Goal: Task Accomplishment & Management: Manage account settings

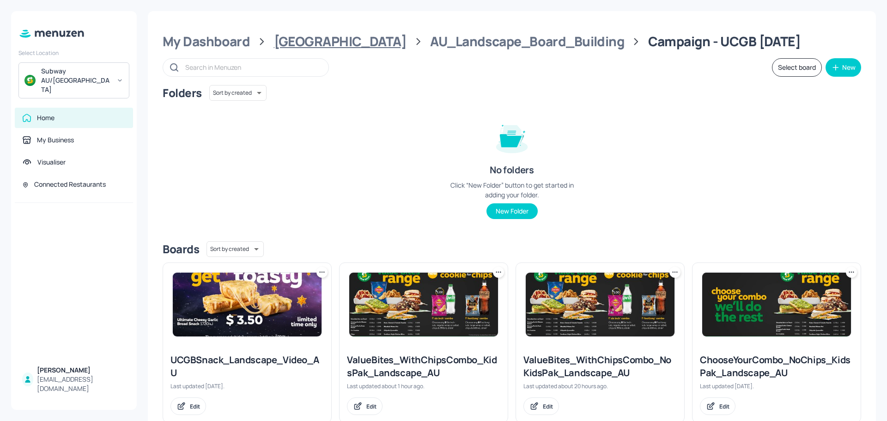
click at [313, 42] on div "[GEOGRAPHIC_DATA]" at bounding box center [340, 41] width 133 height 17
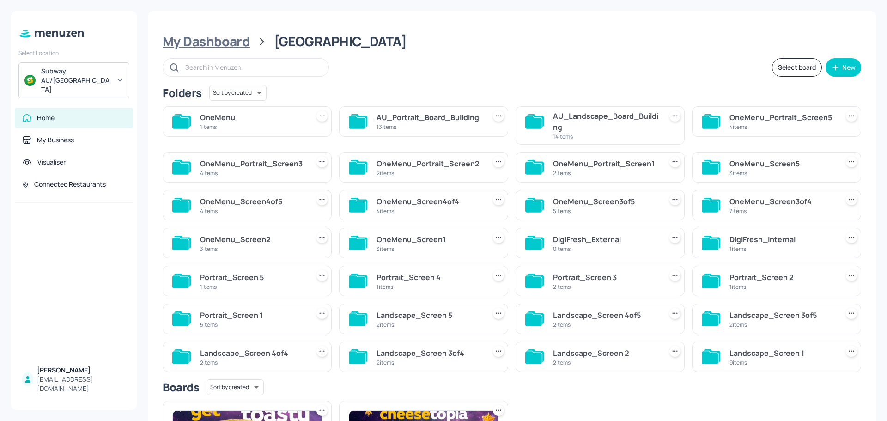
click at [201, 40] on div "My Dashboard" at bounding box center [206, 41] width 87 height 17
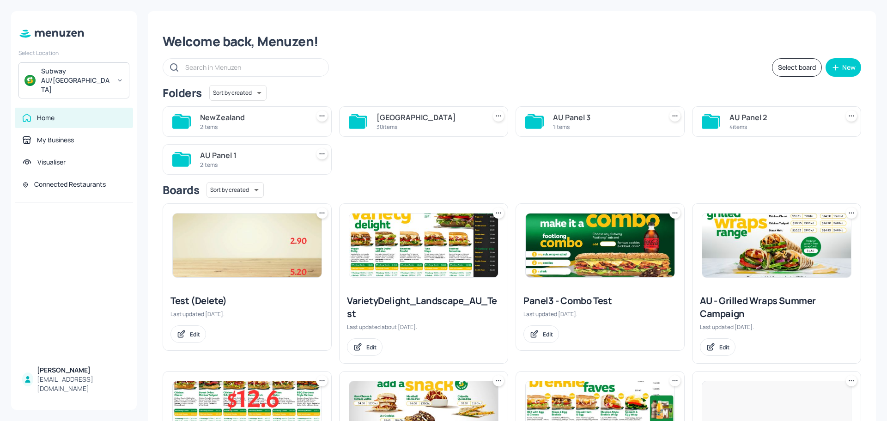
click at [408, 126] on div "30 items" at bounding box center [428, 127] width 105 height 8
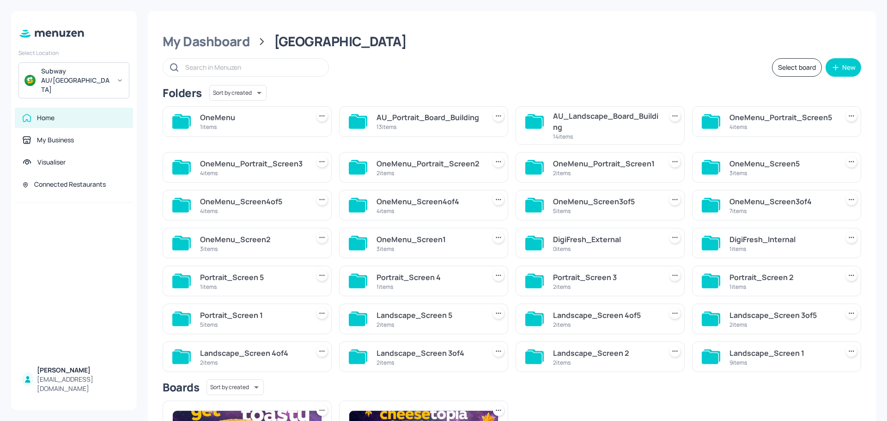
click at [597, 118] on div "AU_Landscape_Board_Building" at bounding box center [605, 121] width 105 height 22
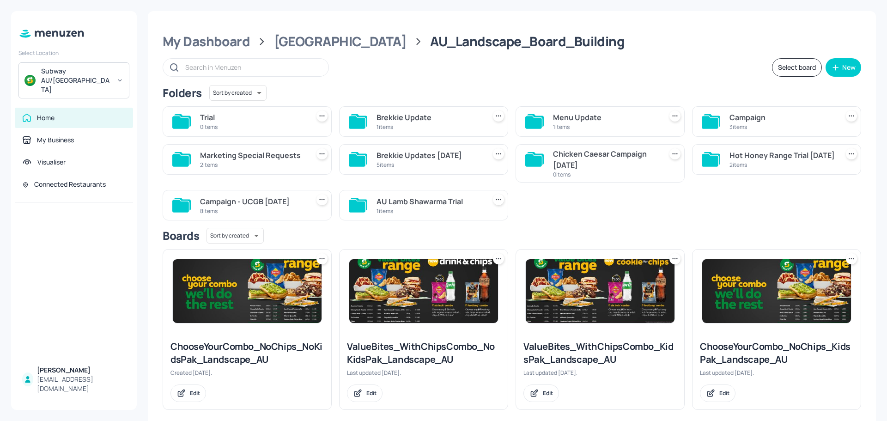
click at [768, 124] on div "3 items" at bounding box center [781, 127] width 105 height 8
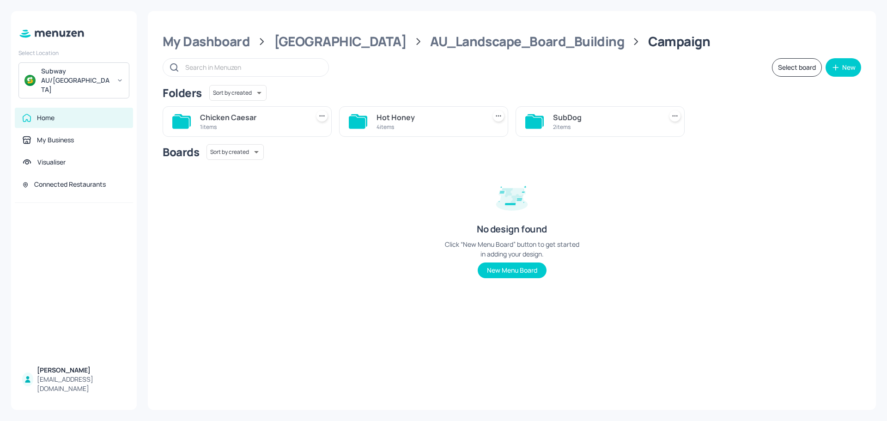
click at [406, 128] on div "4 items" at bounding box center [428, 127] width 105 height 8
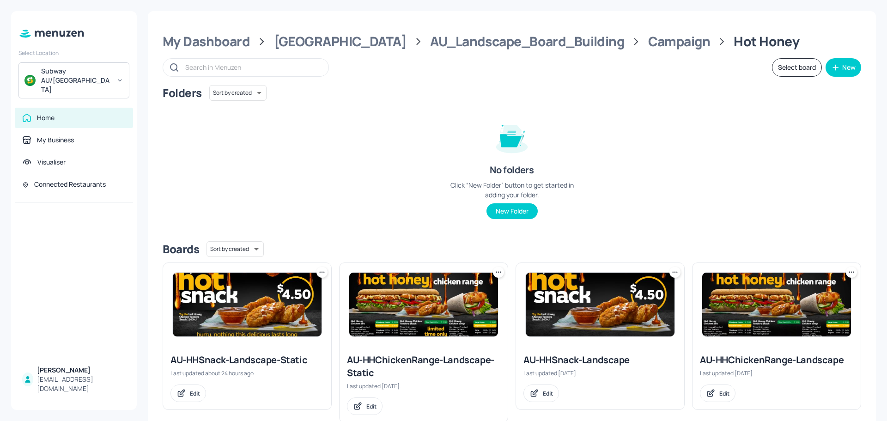
scroll to position [24, 0]
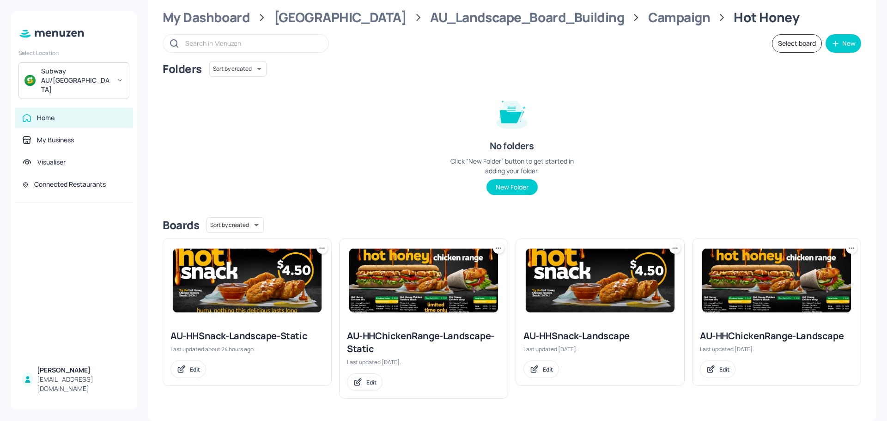
click at [412, 291] on img at bounding box center [423, 280] width 149 height 64
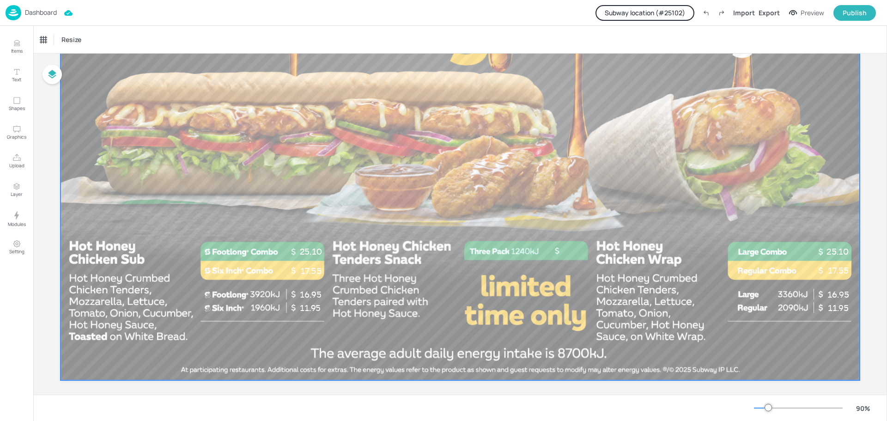
scroll to position [161, 0]
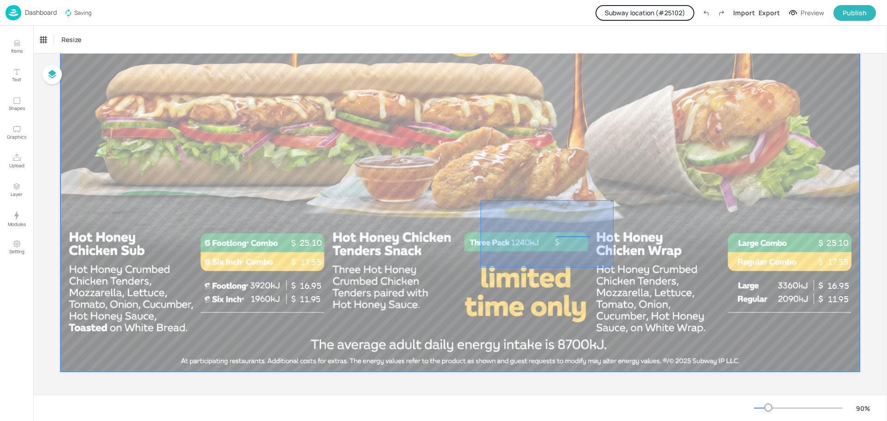
drag, startPoint x: 480, startPoint y: 200, endPoint x: 613, endPoint y: 267, distance: 149.1
click at [613, 267] on div at bounding box center [460, 146] width 799 height 449
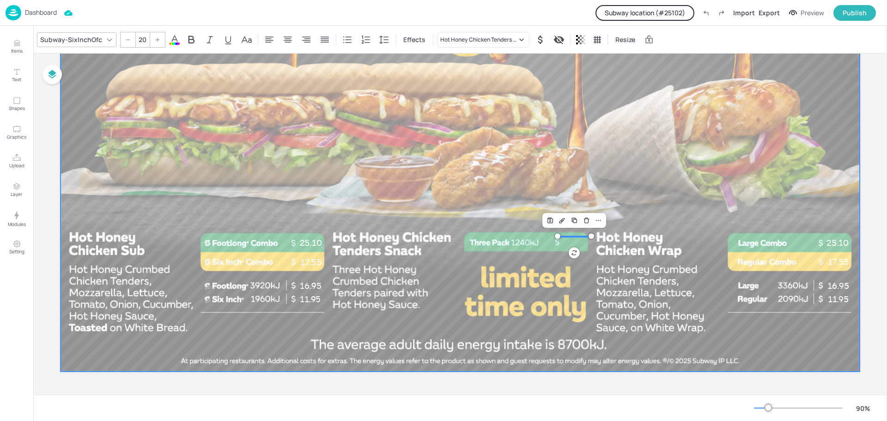
click at [409, 139] on div at bounding box center [460, 146] width 799 height 449
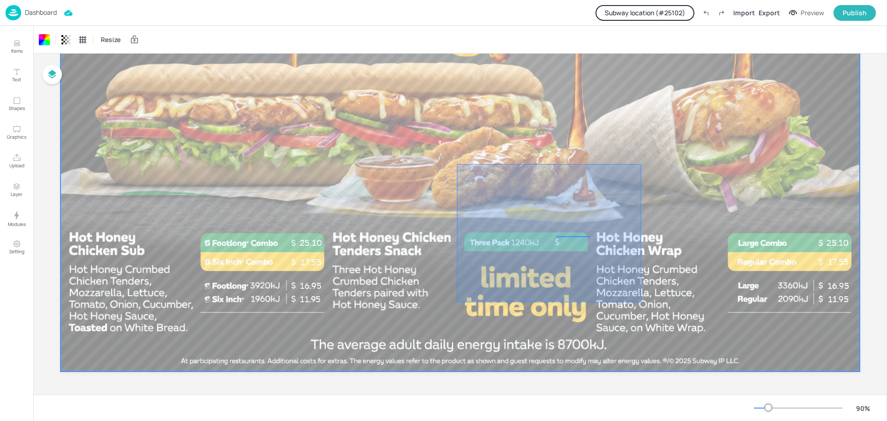
drag, startPoint x: 457, startPoint y: 164, endPoint x: 664, endPoint y: 321, distance: 260.0
click at [664, 321] on div at bounding box center [460, 146] width 799 height 449
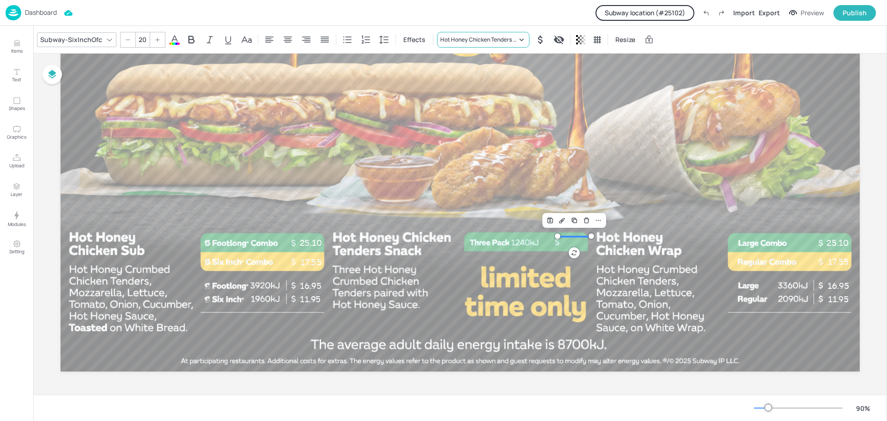
click at [508, 39] on div "Hot Honey Chicken Tenders Snack" at bounding box center [478, 40] width 77 height 8
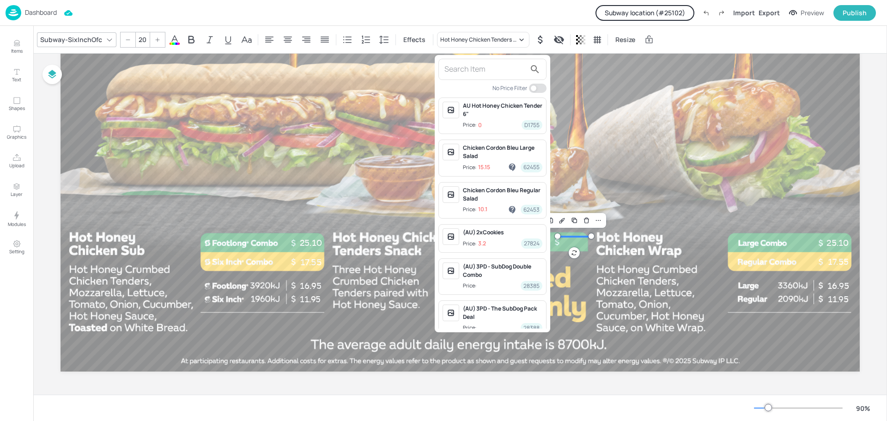
click at [397, 120] on div at bounding box center [443, 210] width 887 height 421
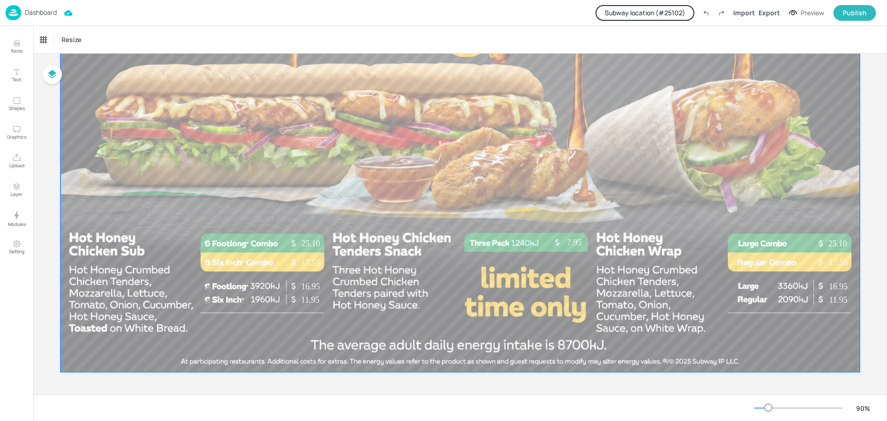
scroll to position [161, 0]
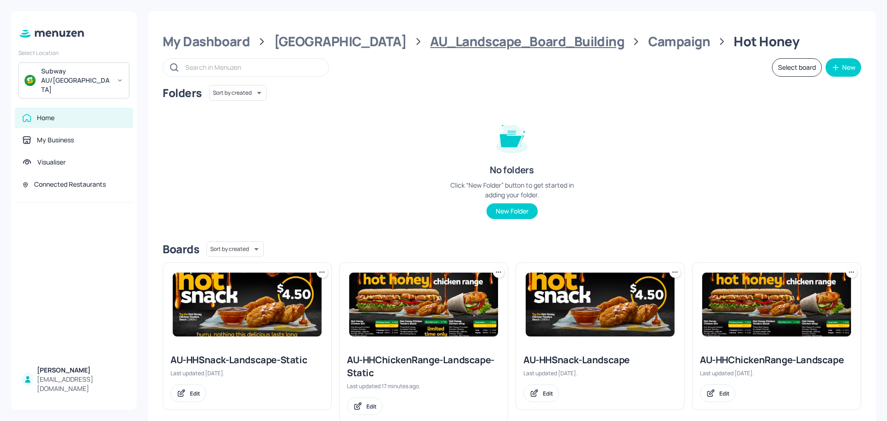
click at [465, 41] on div "AU_Landscape_Board_Building" at bounding box center [527, 41] width 194 height 17
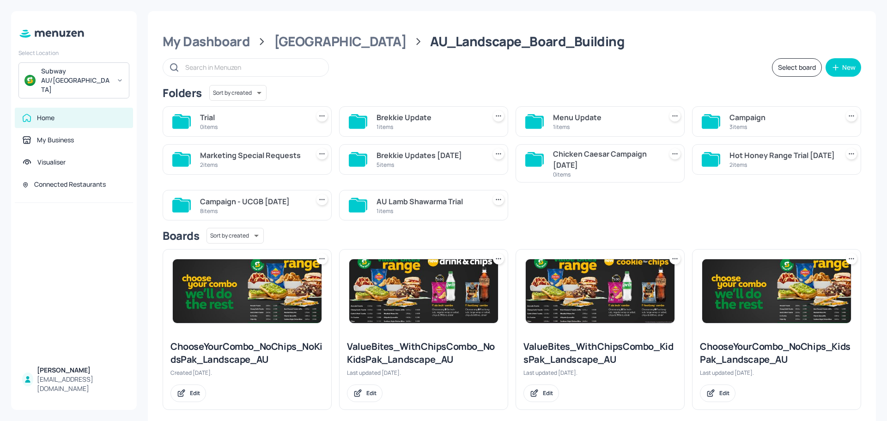
click at [723, 119] on div "Campaign 3 items" at bounding box center [776, 121] width 169 height 30
click at [759, 121] on div "Campaign" at bounding box center [781, 117] width 105 height 11
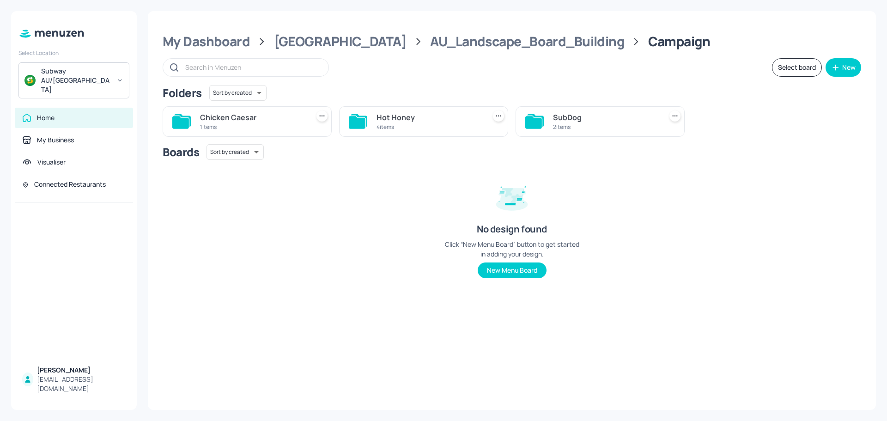
click at [575, 117] on div "SubDog" at bounding box center [605, 117] width 105 height 11
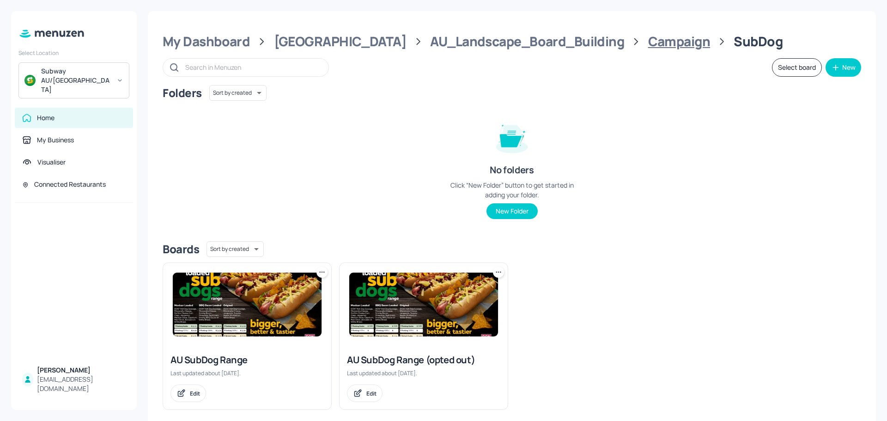
click at [648, 42] on div "Campaign" at bounding box center [679, 41] width 62 height 17
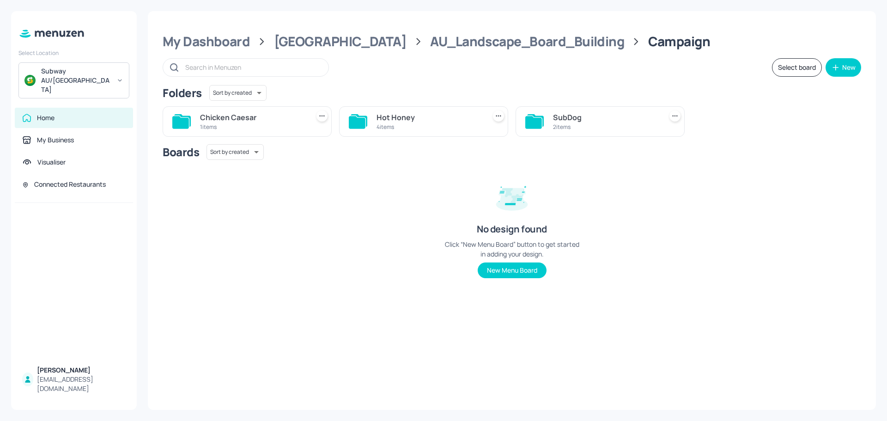
click at [421, 124] on div "4 items" at bounding box center [428, 127] width 105 height 8
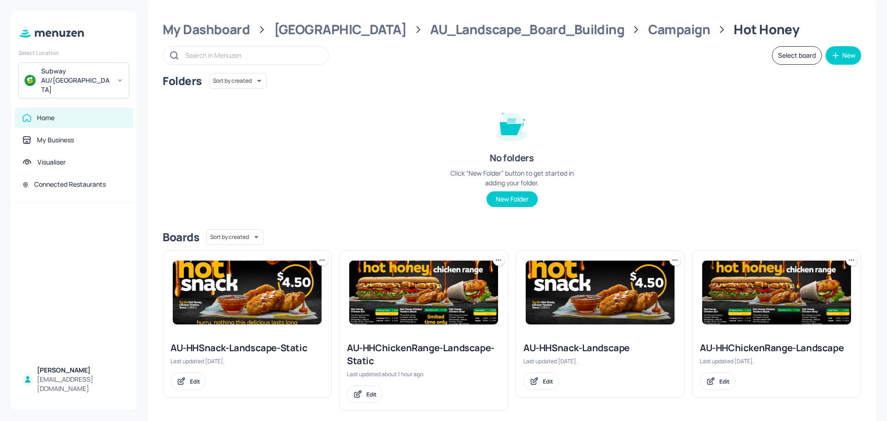
scroll to position [24, 0]
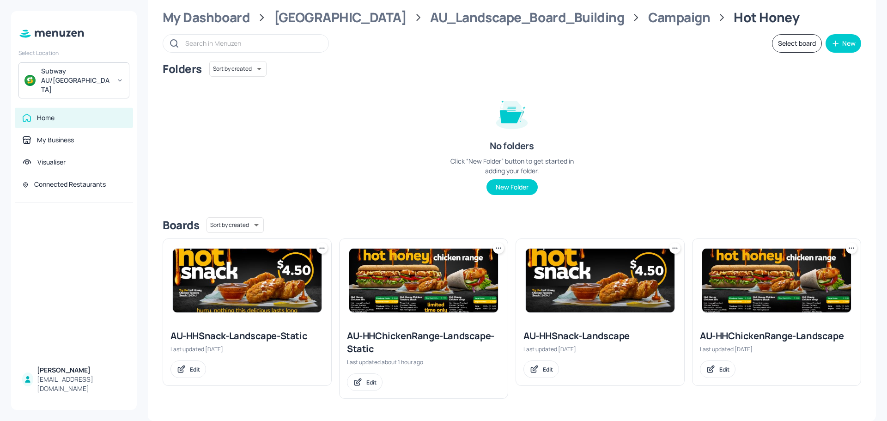
click at [411, 289] on img at bounding box center [423, 280] width 149 height 64
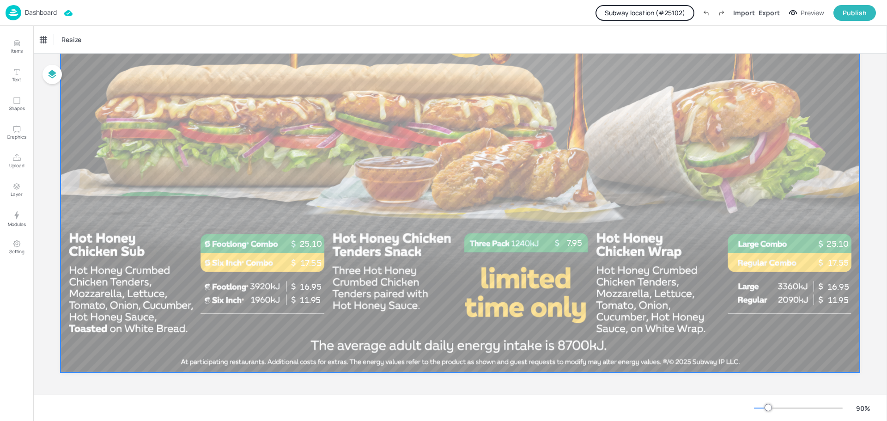
scroll to position [161, 0]
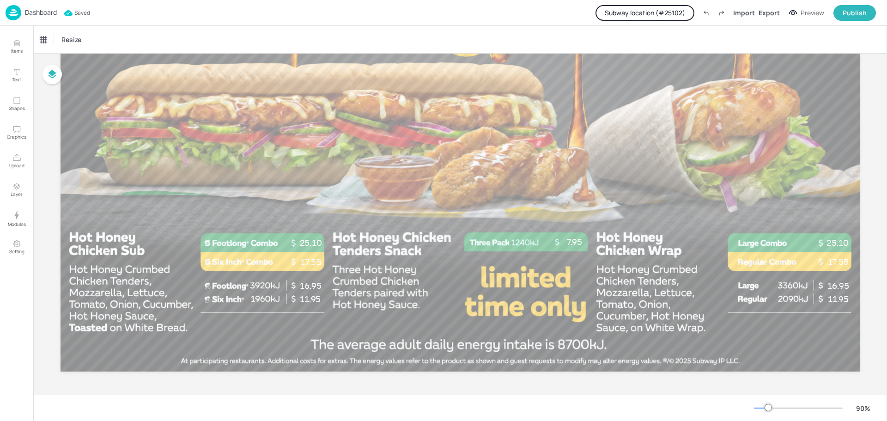
click at [41, 14] on p "Dashboard" at bounding box center [41, 12] width 32 height 6
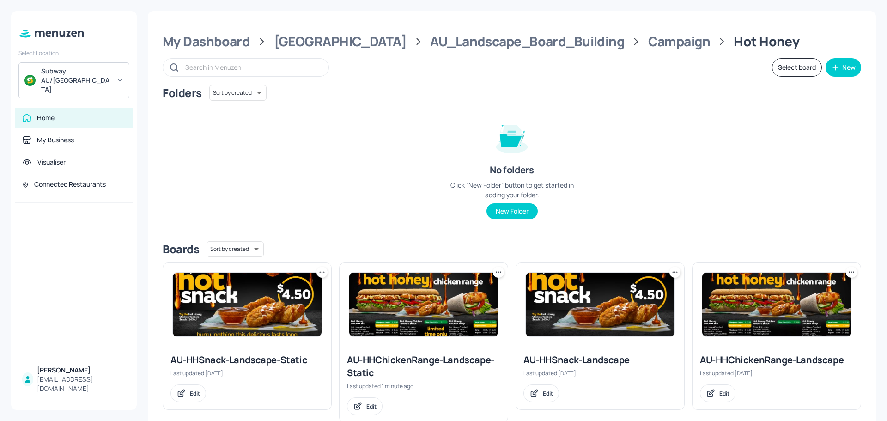
click at [250, 302] on img at bounding box center [247, 304] width 149 height 64
